Goal: Information Seeking & Learning: Check status

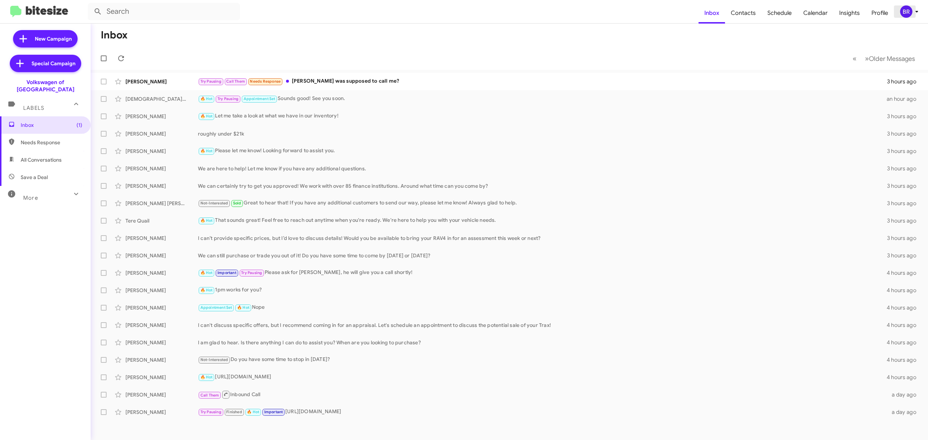
click at [908, 12] on div "BR" at bounding box center [906, 11] width 12 height 12
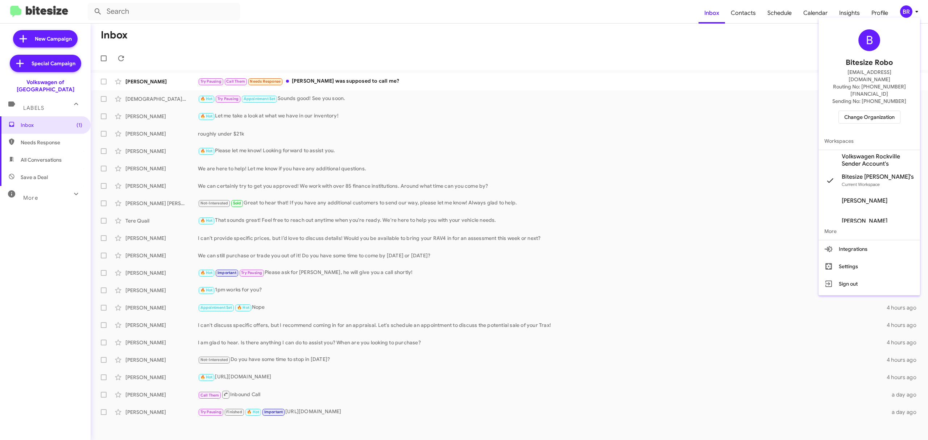
click at [869, 111] on span "Change Organization" at bounding box center [869, 117] width 50 height 12
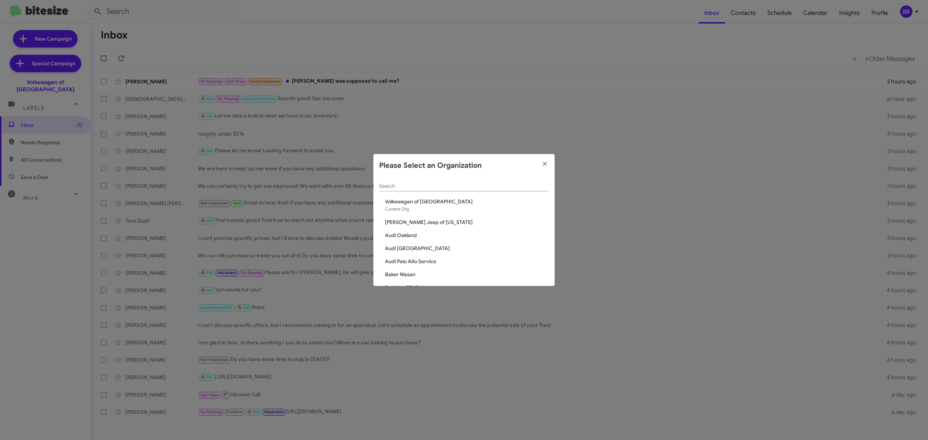
click at [492, 199] on span "Volkswagen of Rockville" at bounding box center [467, 201] width 164 height 7
click at [503, 186] on input "Search" at bounding box center [464, 186] width 170 height 6
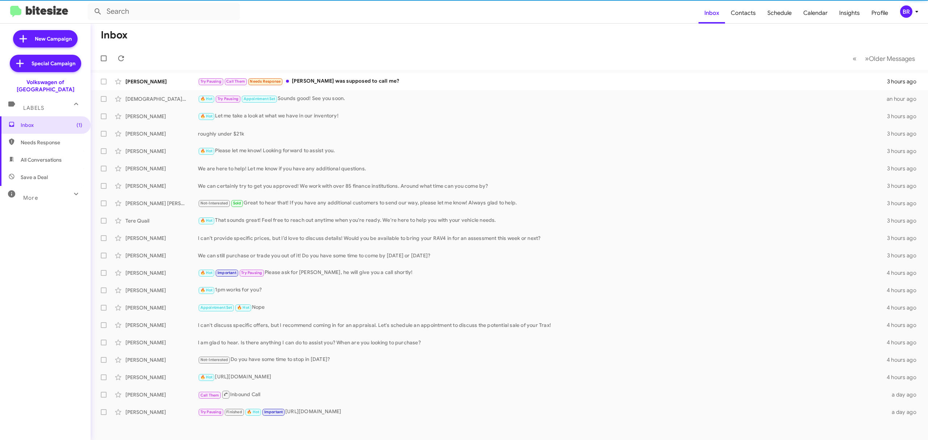
click at [898, 14] on button "BR" at bounding box center [907, 11] width 26 height 12
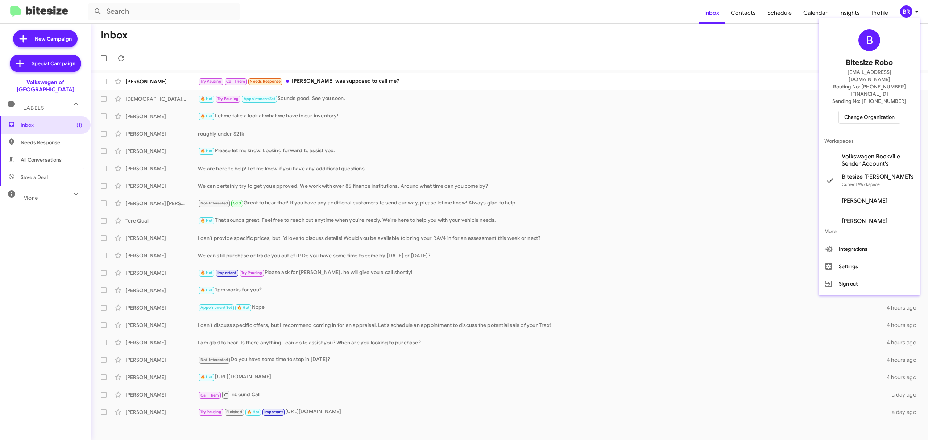
click at [869, 111] on span "Change Organization" at bounding box center [869, 117] width 50 height 12
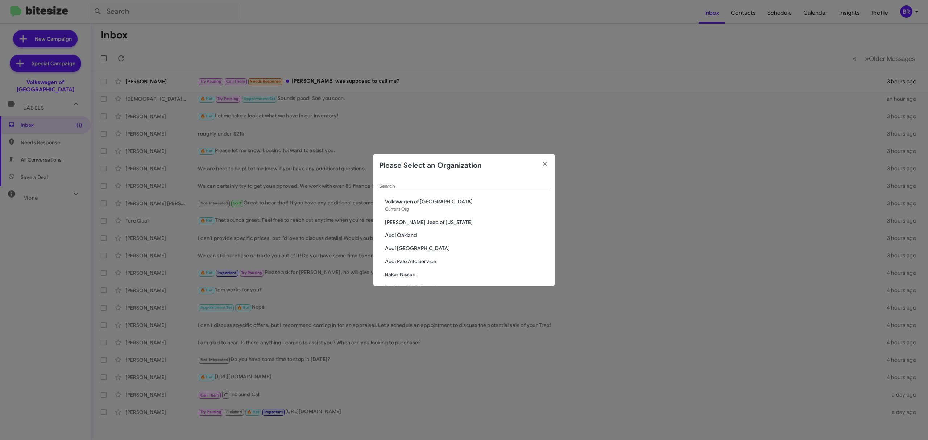
click at [481, 184] on input "Search" at bounding box center [464, 186] width 170 height 6
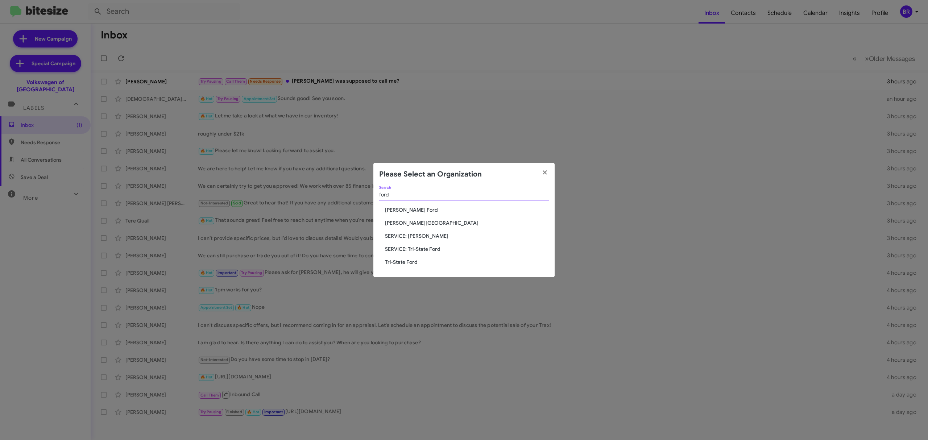
type input "ford"
click at [409, 208] on span "[PERSON_NAME] Ford" at bounding box center [467, 209] width 164 height 7
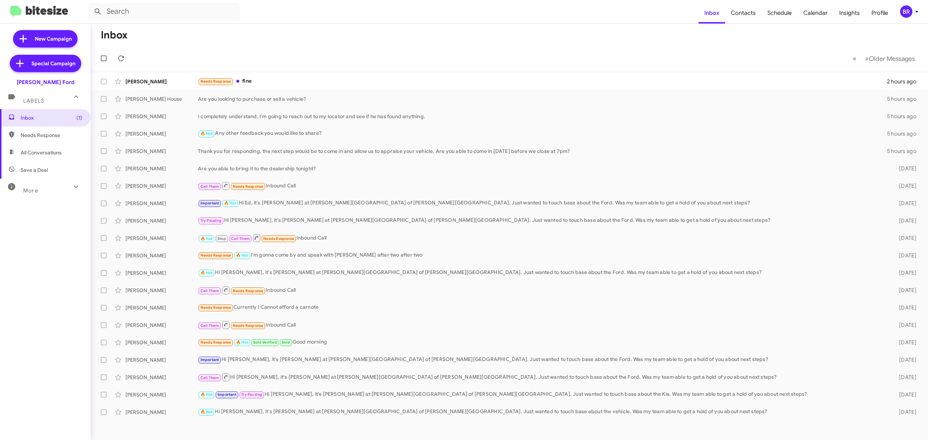
click at [45, 181] on div "More" at bounding box center [38, 187] width 65 height 13
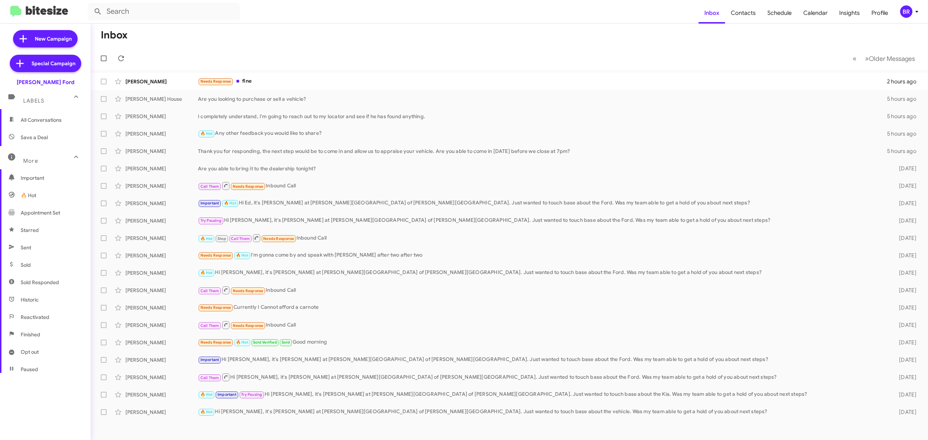
scroll to position [34, 0]
click at [50, 354] on span "Opt out" at bounding box center [45, 350] width 91 height 17
type input "in:opt-out"
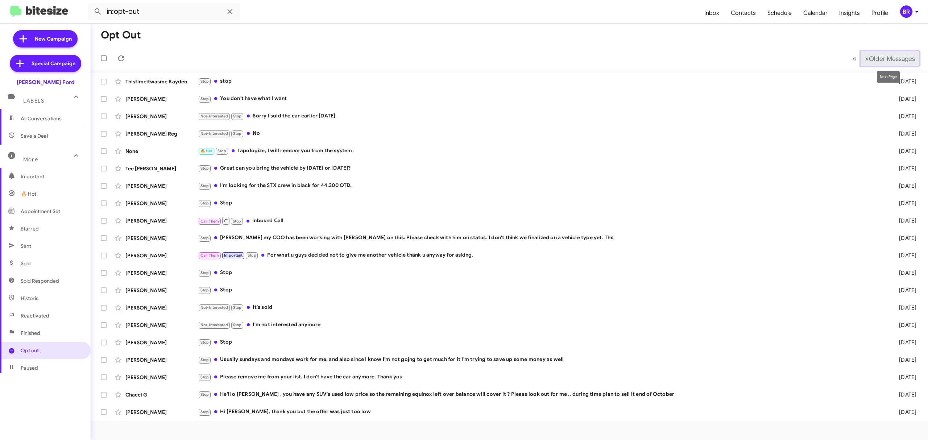
click at [878, 57] on span "Older Messages" at bounding box center [892, 59] width 46 height 8
click at [874, 65] on button "» Next Older Messages" at bounding box center [890, 58] width 59 height 15
click at [882, 56] on span "Older Messages" at bounding box center [892, 59] width 46 height 8
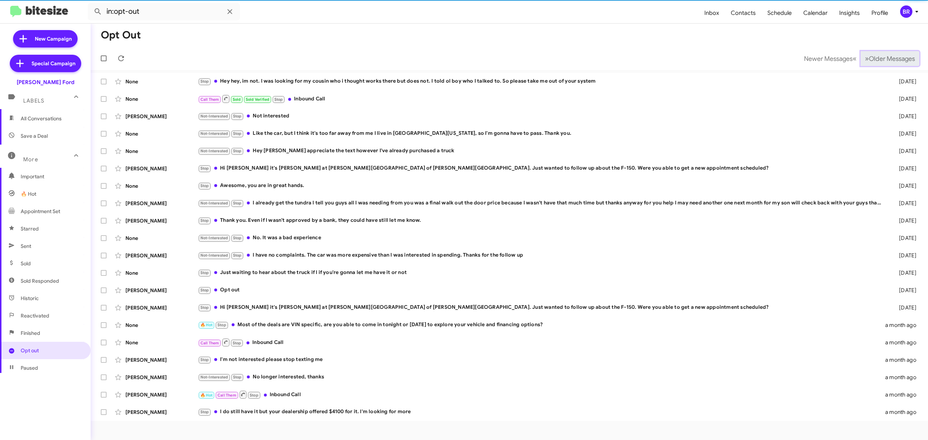
click at [887, 57] on span "Older Messages" at bounding box center [892, 59] width 46 height 8
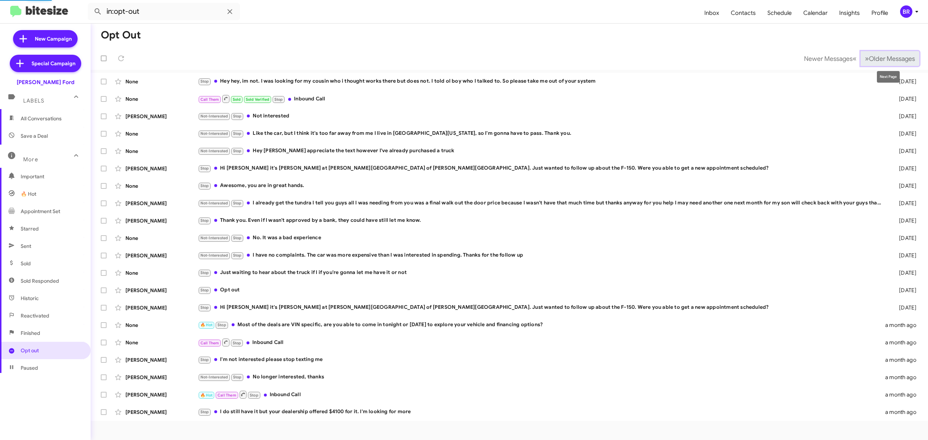
click at [887, 57] on span "Older Messages" at bounding box center [892, 59] width 46 height 8
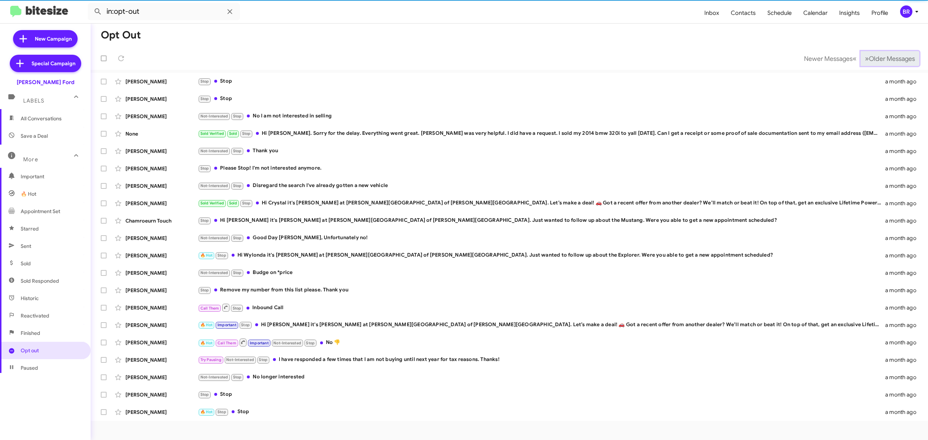
click at [886, 57] on span "Older Messages" at bounding box center [892, 59] width 46 height 8
click at [887, 57] on span "Older Messages" at bounding box center [892, 59] width 46 height 8
click at [886, 57] on span "Older Messages" at bounding box center [892, 59] width 46 height 8
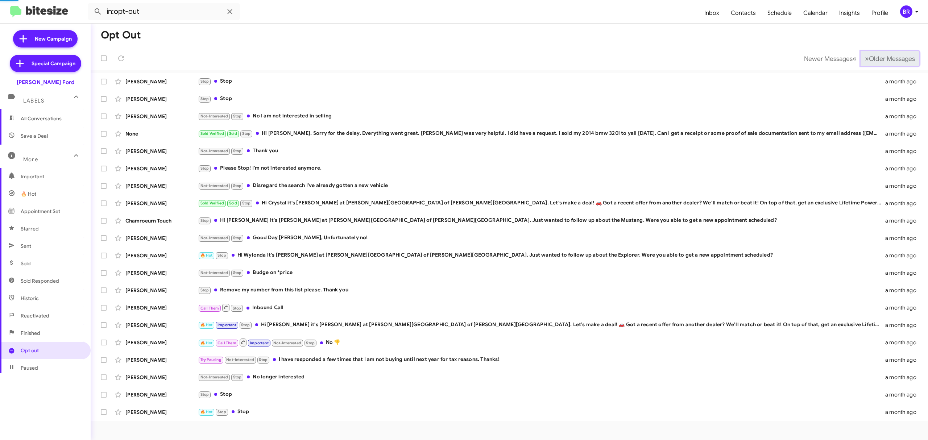
click at [886, 57] on span "Older Messages" at bounding box center [892, 59] width 46 height 8
click at [886, 58] on span "Older Messages" at bounding box center [892, 59] width 46 height 8
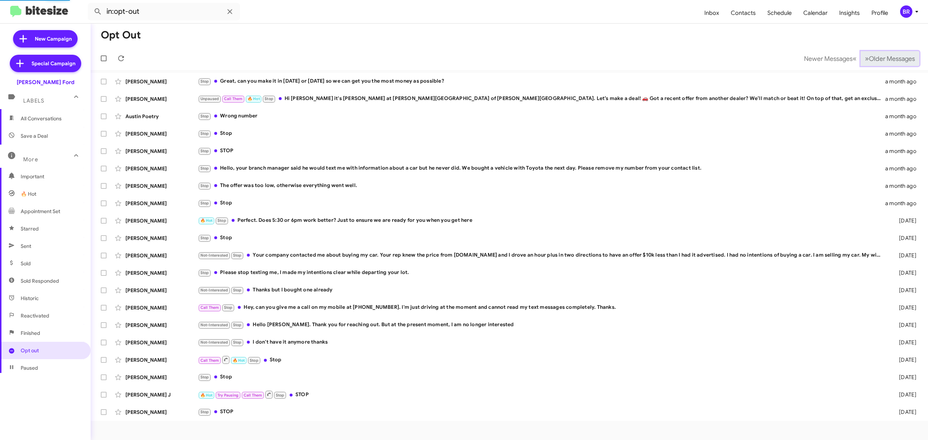
click at [887, 58] on span "Older Messages" at bounding box center [892, 59] width 46 height 8
click at [890, 58] on span "Older Messages" at bounding box center [892, 59] width 46 height 8
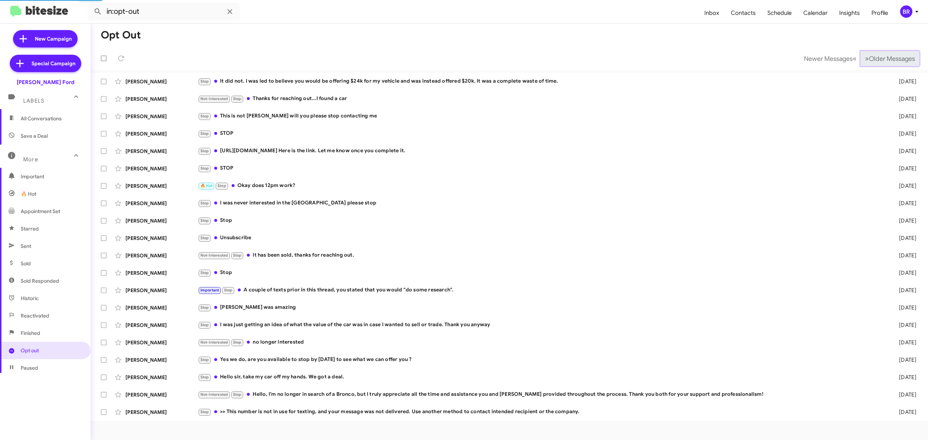
click at [890, 58] on span "Older Messages" at bounding box center [892, 59] width 46 height 8
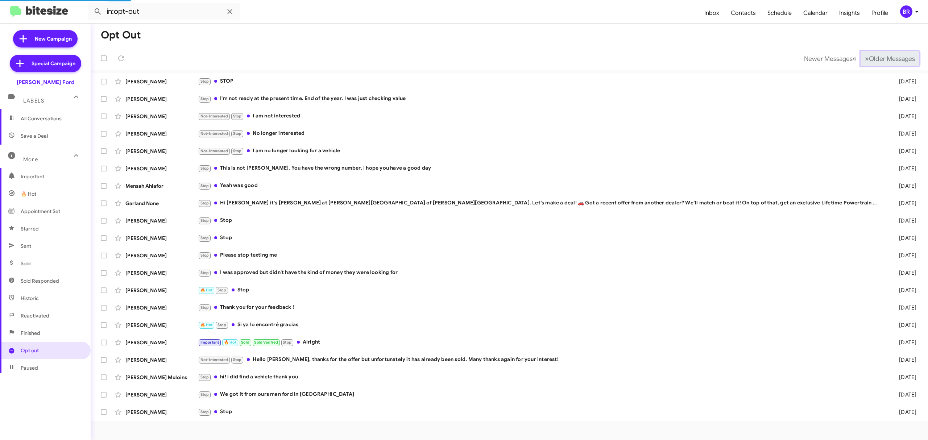
click at [890, 58] on span "Older Messages" at bounding box center [892, 59] width 46 height 8
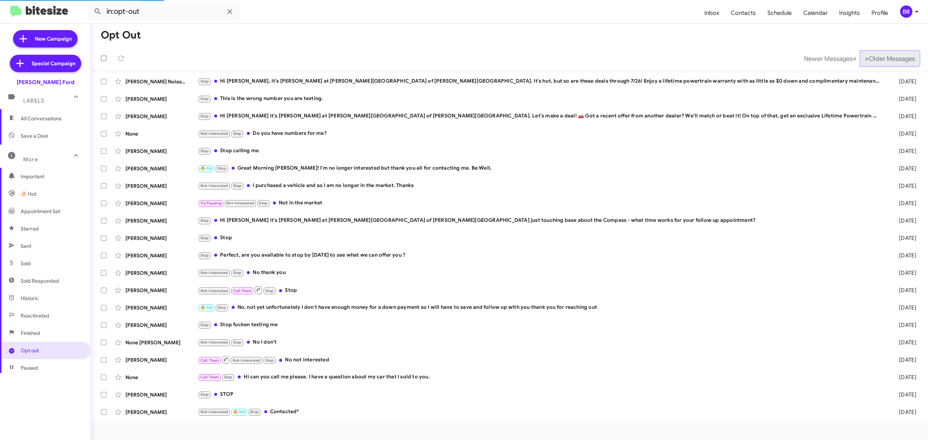
click at [886, 62] on span "Older Messages" at bounding box center [892, 59] width 46 height 8
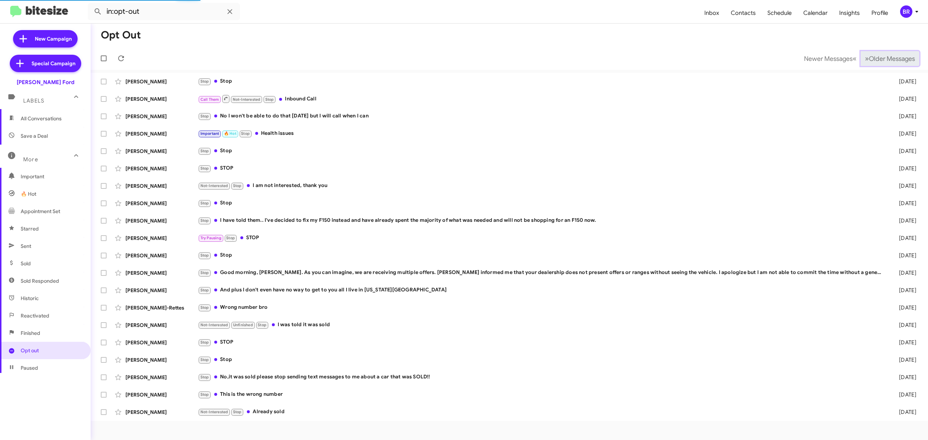
click at [887, 61] on span "Older Messages" at bounding box center [892, 59] width 46 height 8
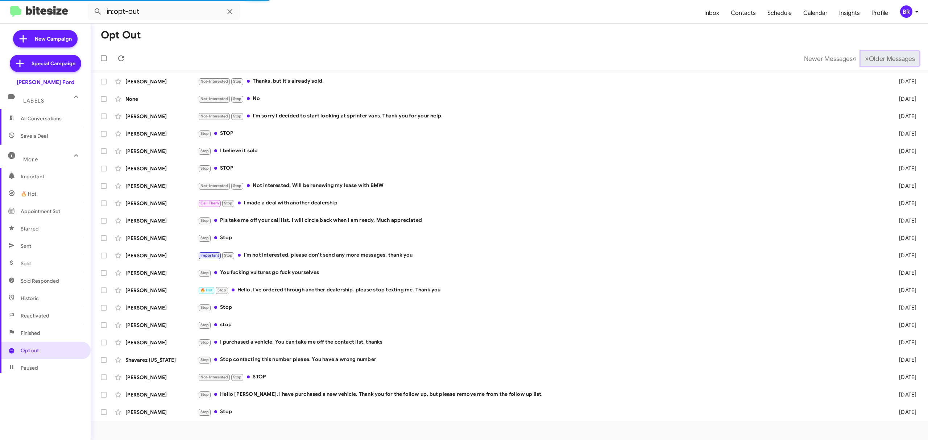
click at [890, 59] on span "Older Messages" at bounding box center [892, 59] width 46 height 8
click at [893, 58] on span "Older Messages" at bounding box center [892, 59] width 46 height 8
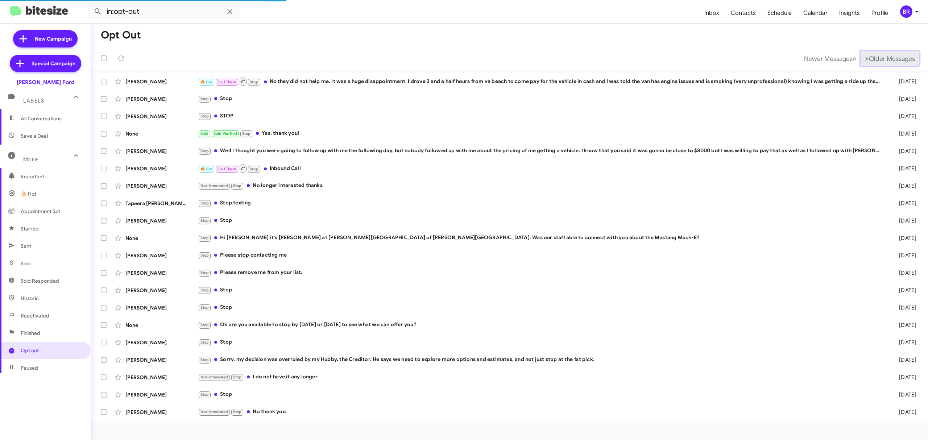
click at [893, 58] on span "Older Messages" at bounding box center [892, 59] width 46 height 8
click at [887, 57] on span "Older Messages" at bounding box center [892, 59] width 46 height 8
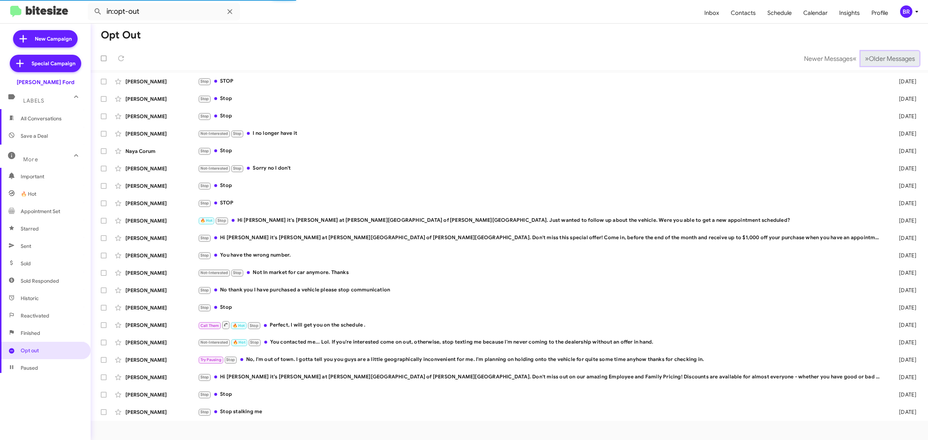
click at [888, 57] on span "Older Messages" at bounding box center [892, 59] width 46 height 8
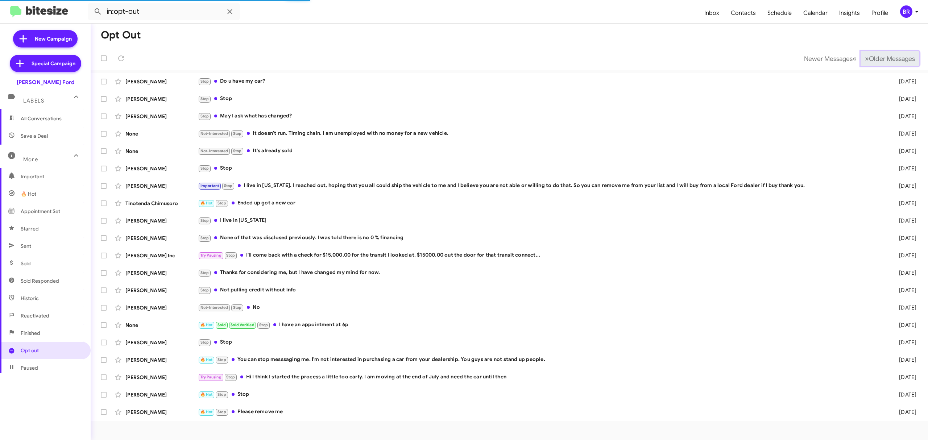
click at [892, 57] on span "Older Messages" at bounding box center [892, 59] width 46 height 8
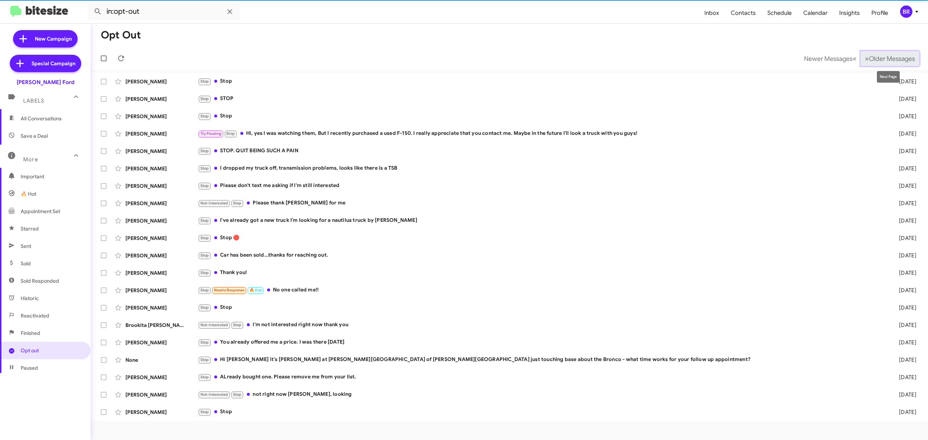
click at [888, 60] on span "Older Messages" at bounding box center [892, 59] width 46 height 8
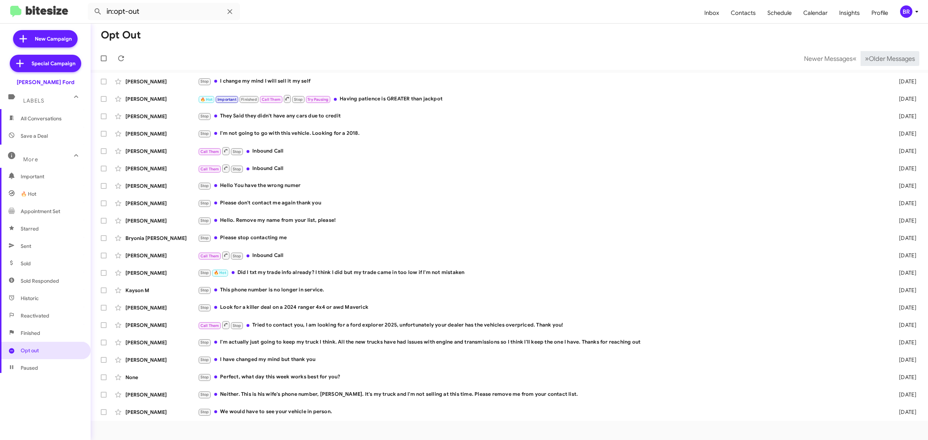
click at [883, 62] on span "Older Messages" at bounding box center [892, 59] width 46 height 8
click at [886, 60] on span "Older Messages" at bounding box center [892, 59] width 46 height 8
click at [890, 57] on span "Older Messages" at bounding box center [892, 59] width 46 height 8
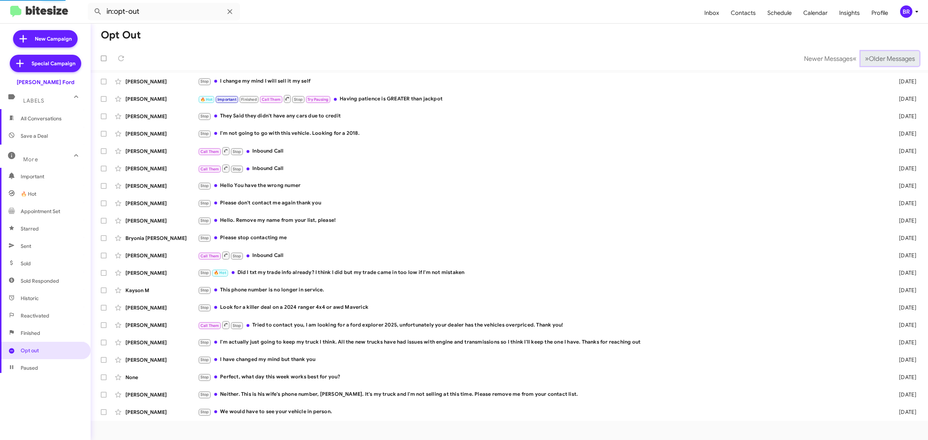
click at [890, 57] on span "Older Messages" at bounding box center [892, 59] width 46 height 8
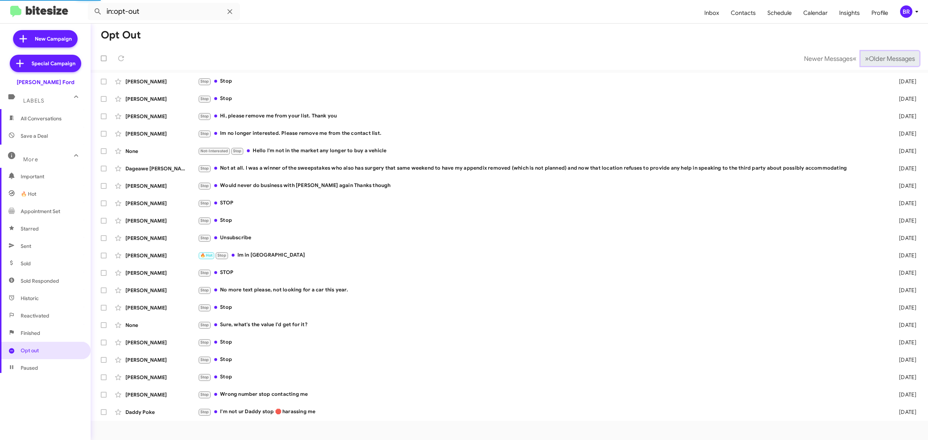
click at [890, 57] on span "Older Messages" at bounding box center [892, 59] width 46 height 8
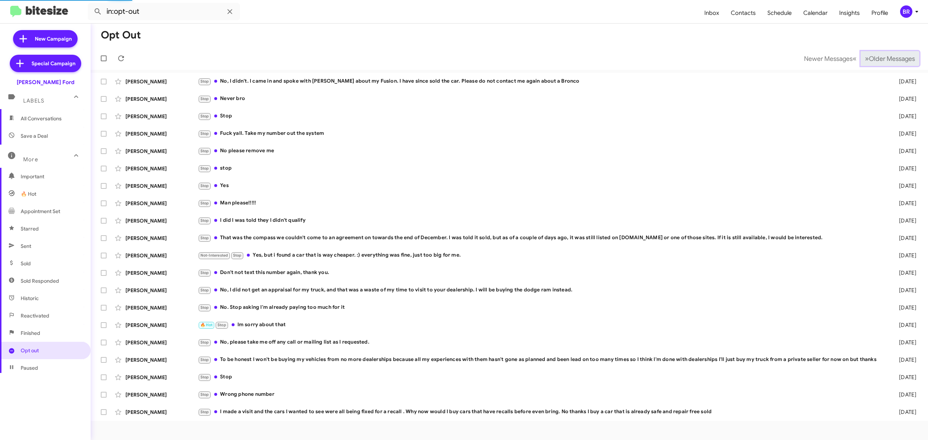
click at [890, 57] on span "Older Messages" at bounding box center [892, 59] width 46 height 8
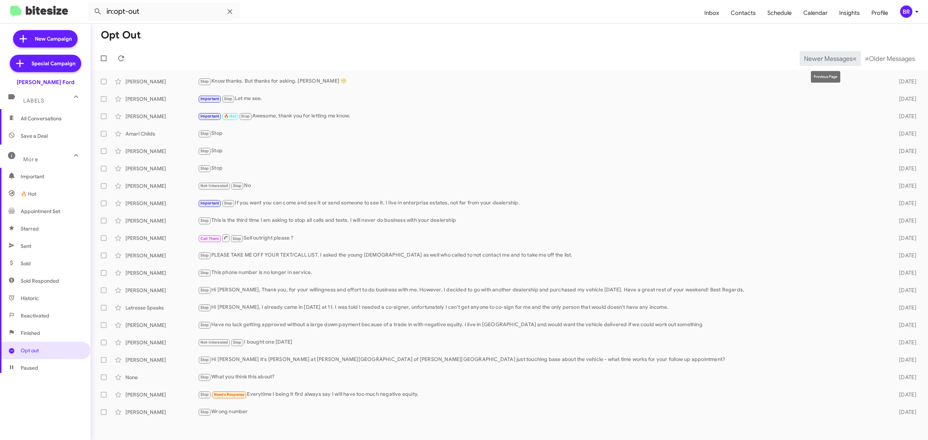
click at [818, 58] on span "Newer Messages" at bounding box center [828, 59] width 49 height 8
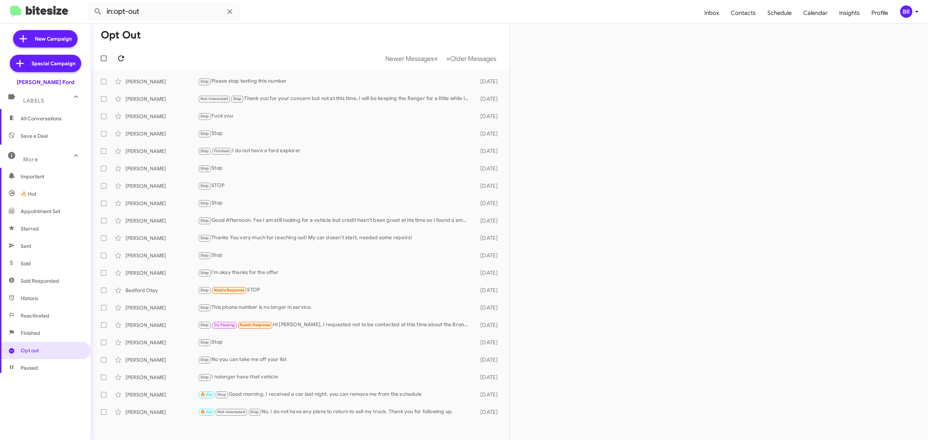
click at [121, 58] on icon at bounding box center [121, 58] width 9 height 9
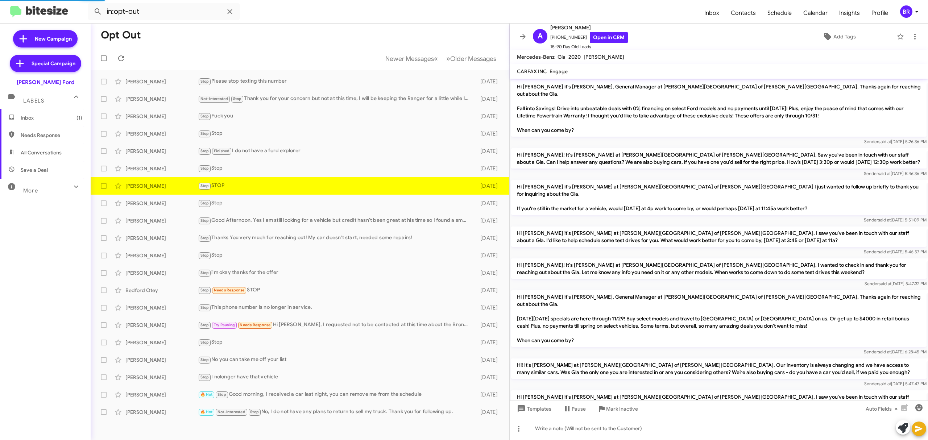
scroll to position [33, 0]
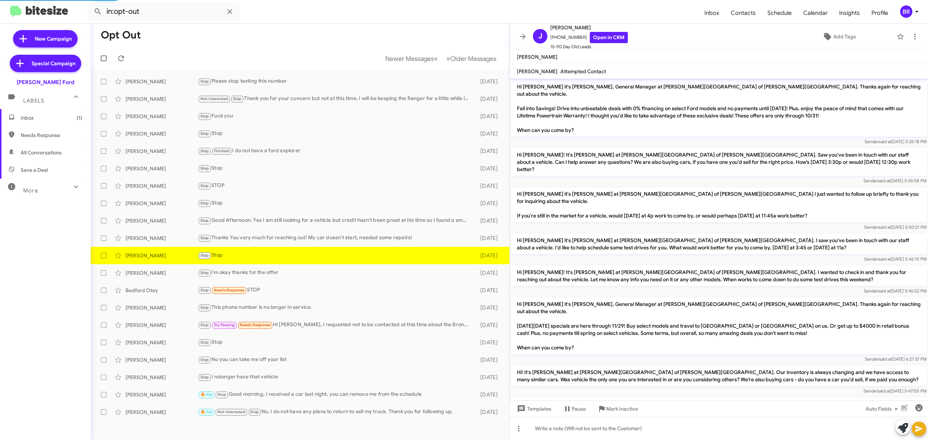
scroll to position [62, 0]
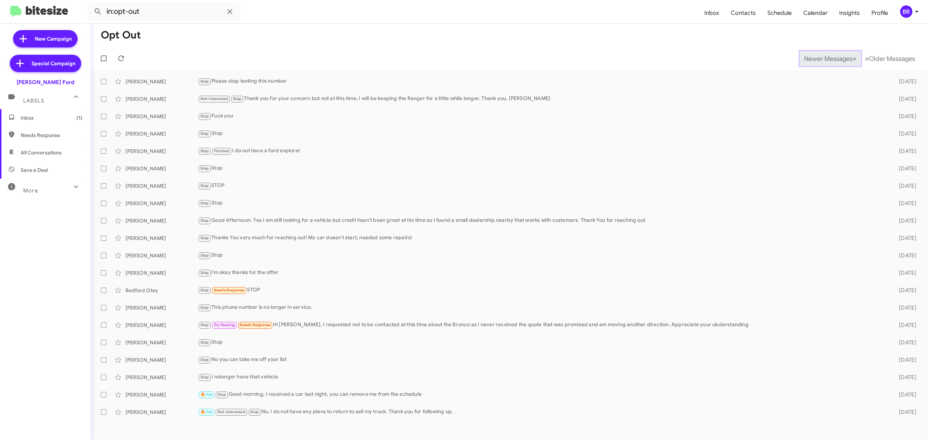
click at [822, 58] on span "Newer Messages" at bounding box center [828, 59] width 49 height 8
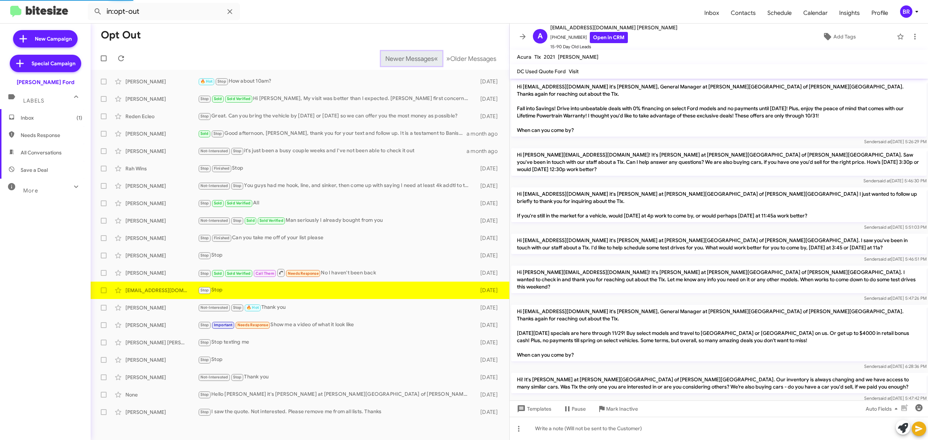
scroll to position [96, 0]
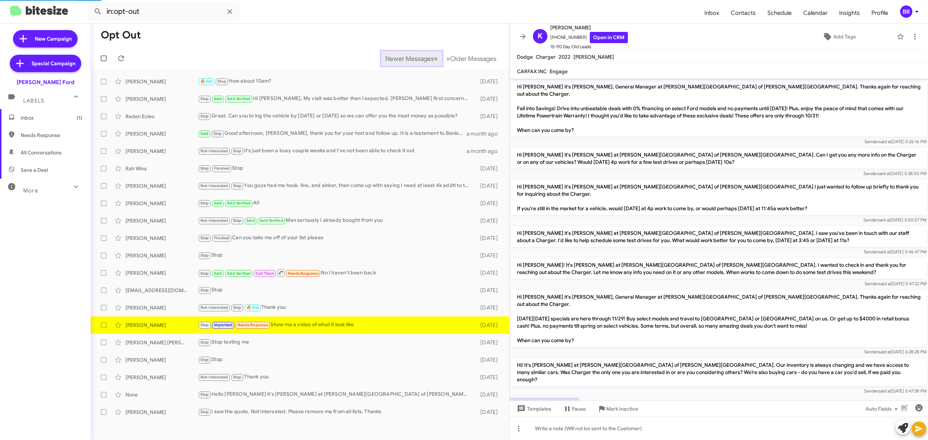
scroll to position [230, 0]
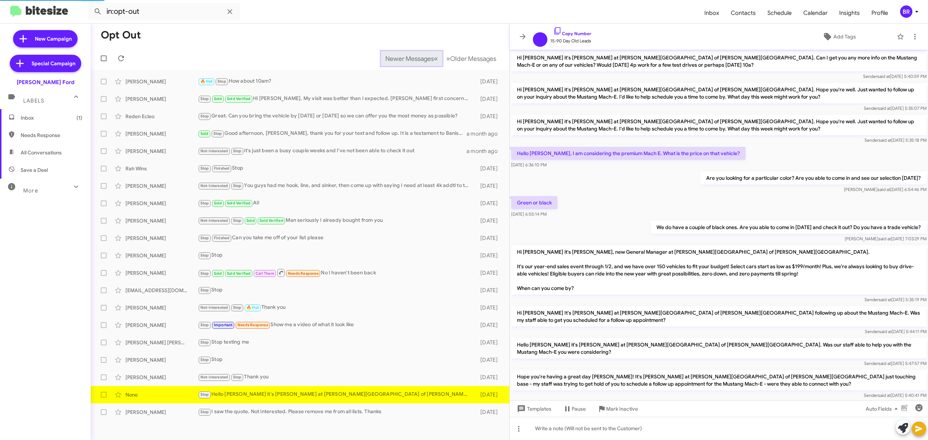
scroll to position [276, 0]
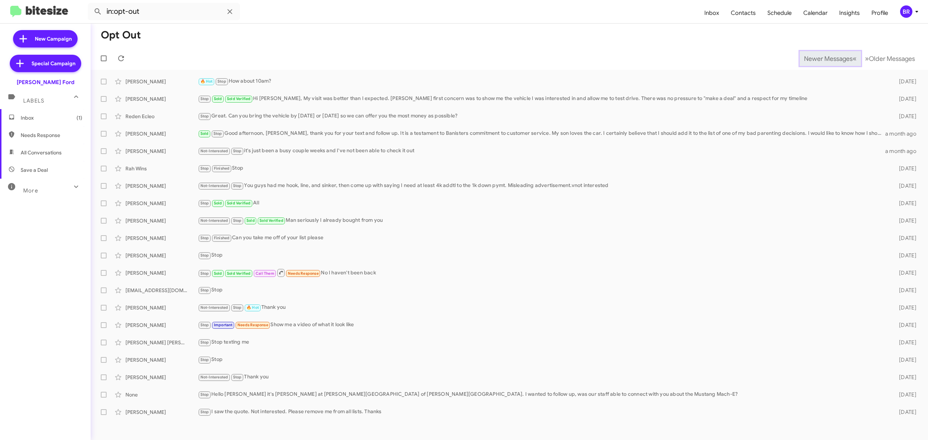
click at [822, 58] on span "Newer Messages" at bounding box center [828, 59] width 49 height 8
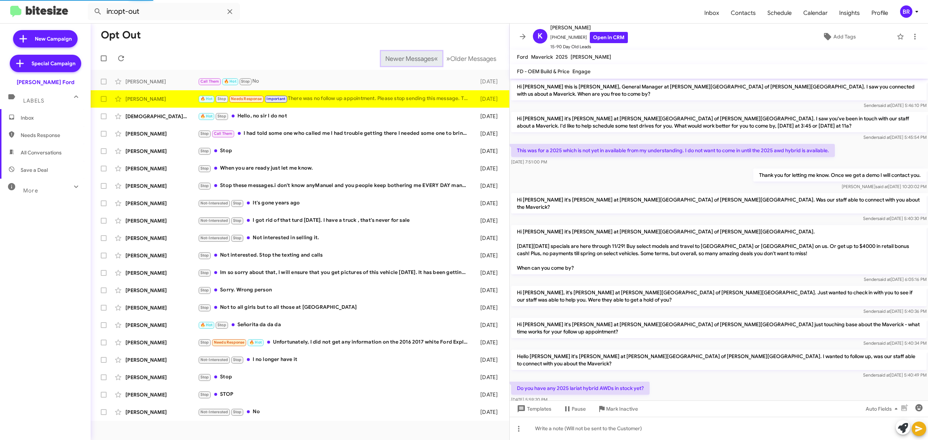
scroll to position [167, 0]
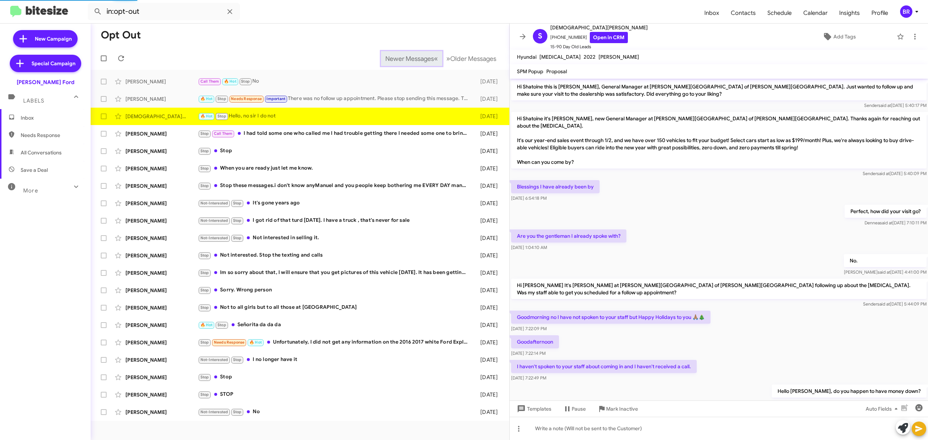
scroll to position [25, 0]
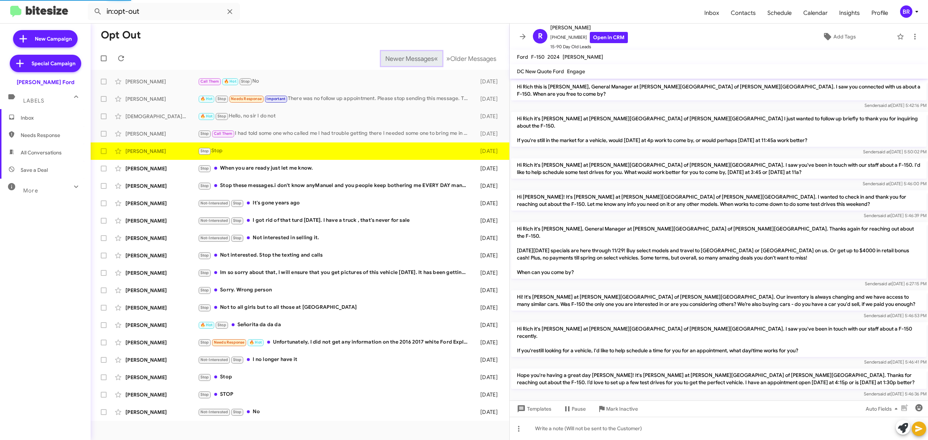
scroll to position [74, 0]
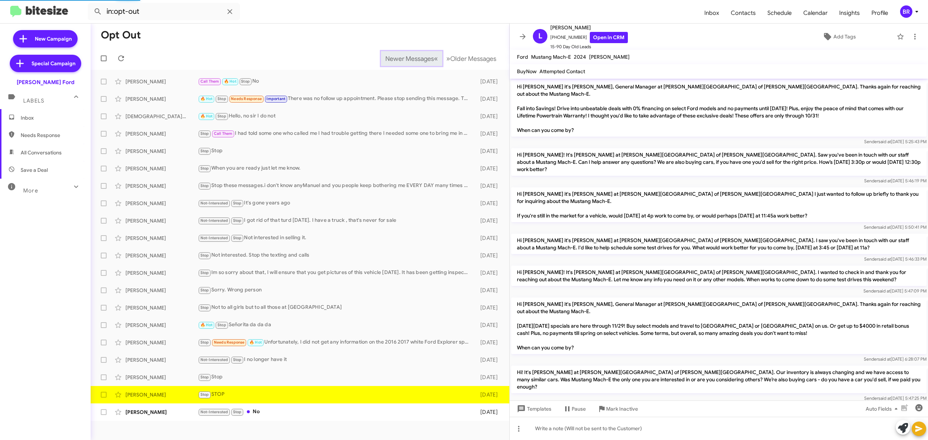
scroll to position [96, 0]
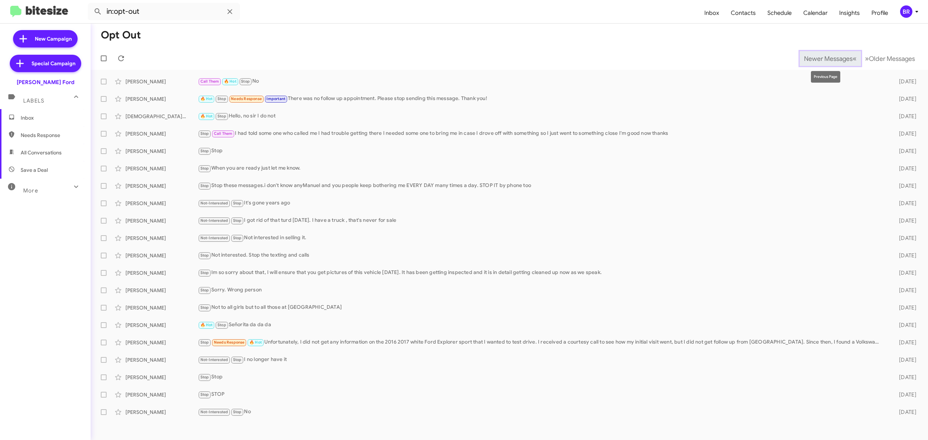
click at [822, 58] on span "Newer Messages" at bounding box center [828, 59] width 49 height 8
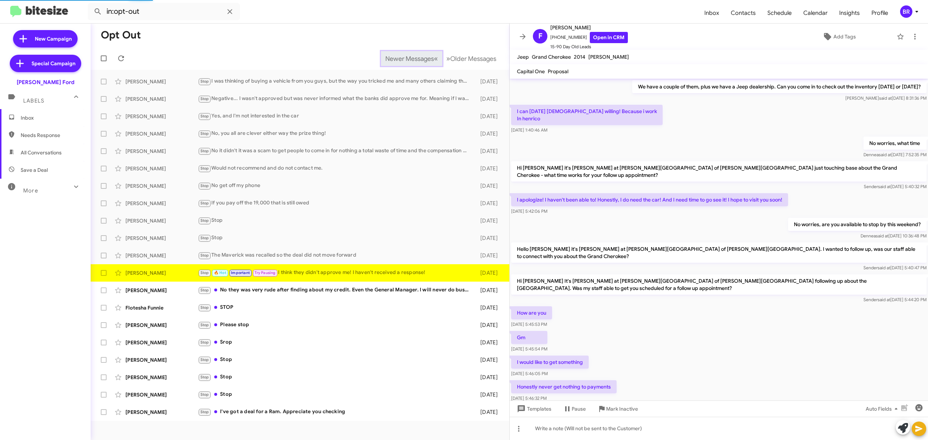
scroll to position [211, 0]
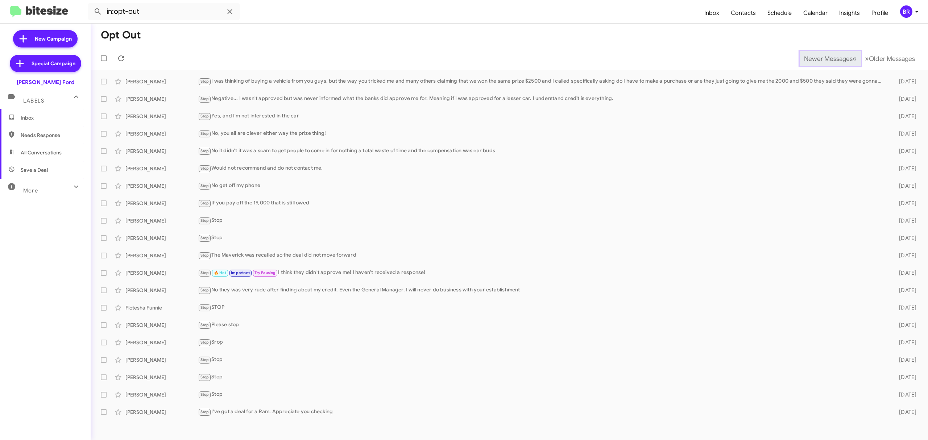
click at [822, 58] on span "Newer Messages" at bounding box center [828, 59] width 49 height 8
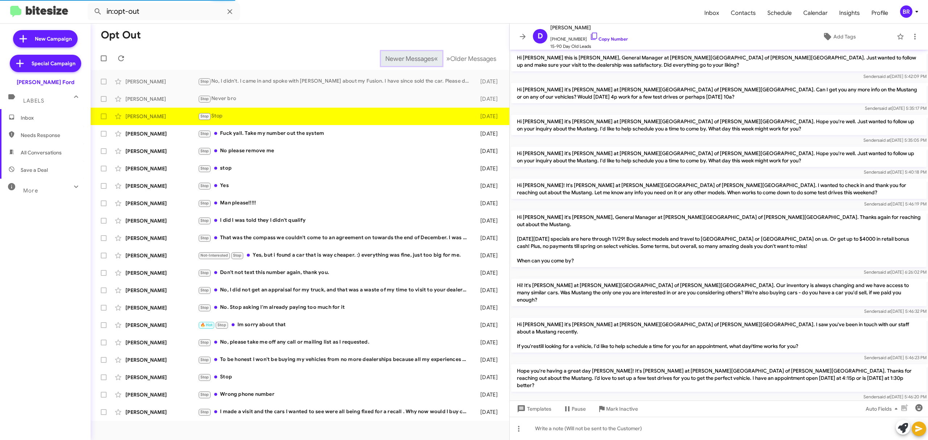
scroll to position [138, 0]
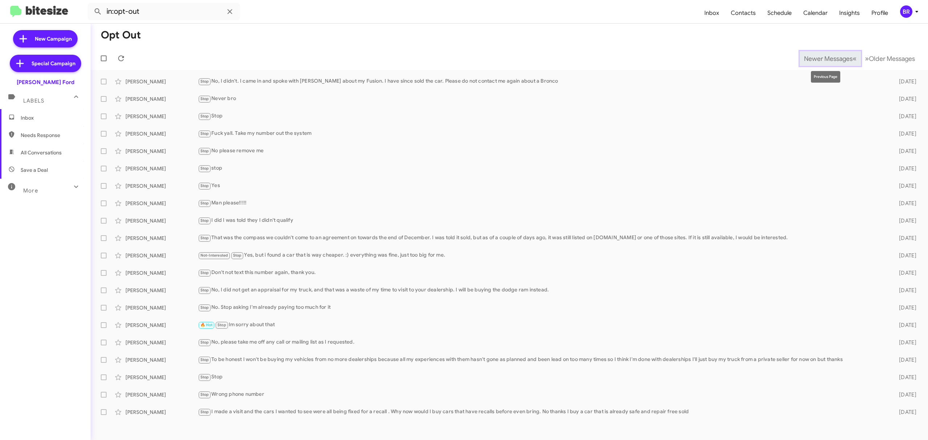
click at [822, 58] on span "Newer Messages" at bounding box center [828, 59] width 49 height 8
